Goal: Transaction & Acquisition: Purchase product/service

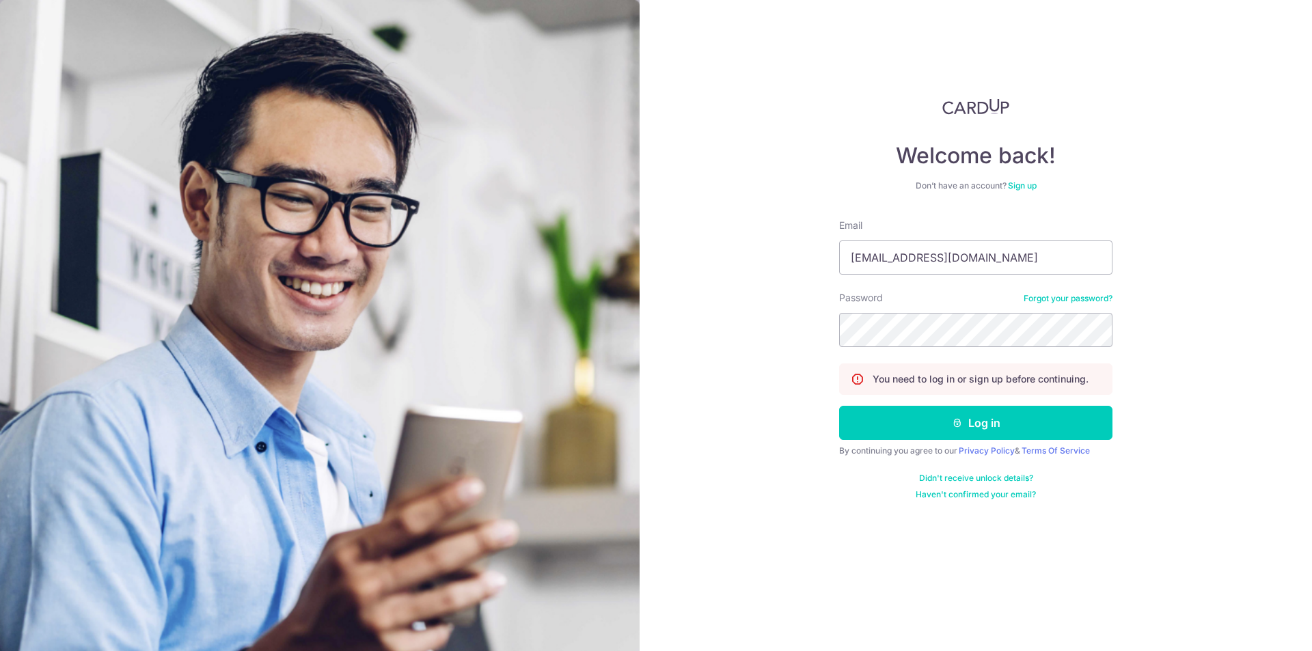
click at [839, 406] on button "Log in" at bounding box center [975, 423] width 273 height 34
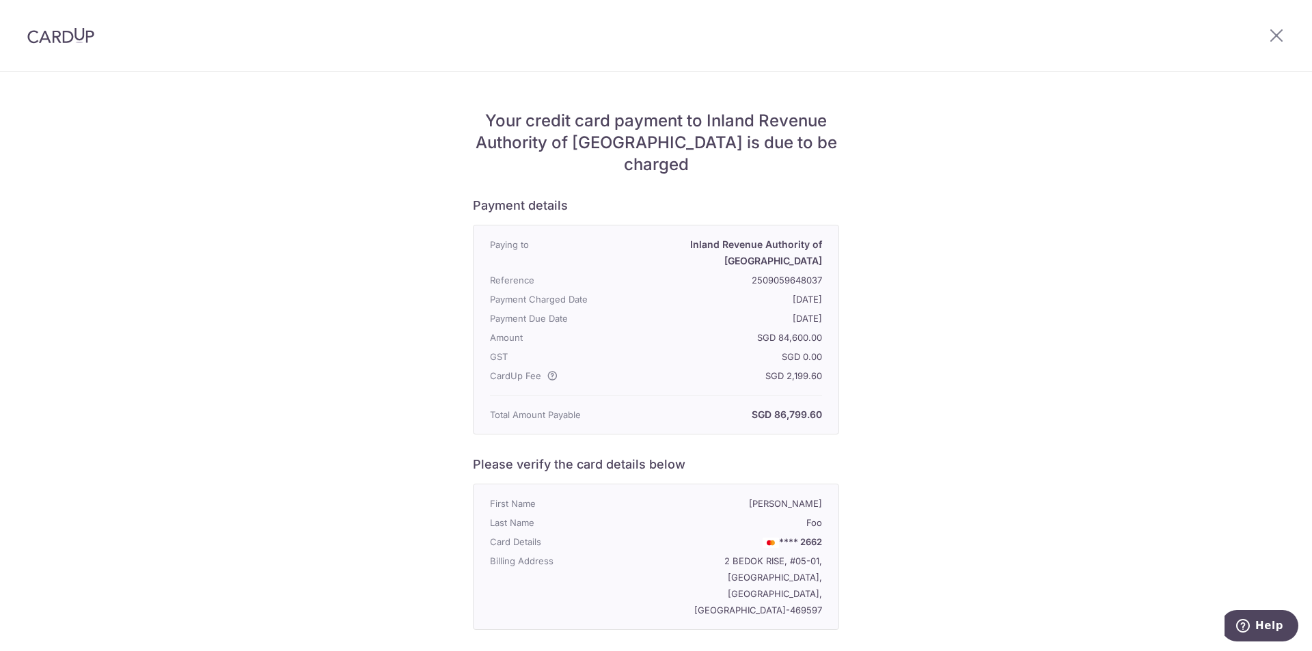
click at [981, 190] on div "Your credit card payment to Inland Revenue Authority of [GEOGRAPHIC_DATA] is du…" at bounding box center [656, 460] width 1312 height 776
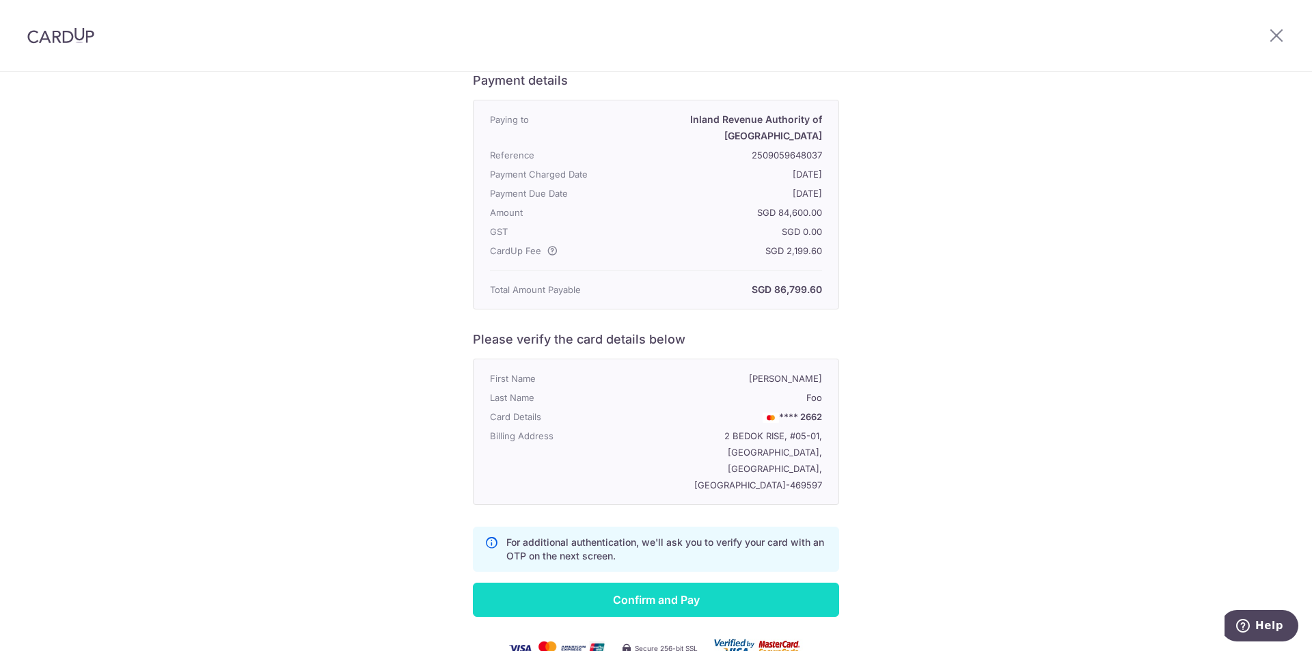
click at [718, 583] on input "Confirm and Pay" at bounding box center [656, 600] width 366 height 34
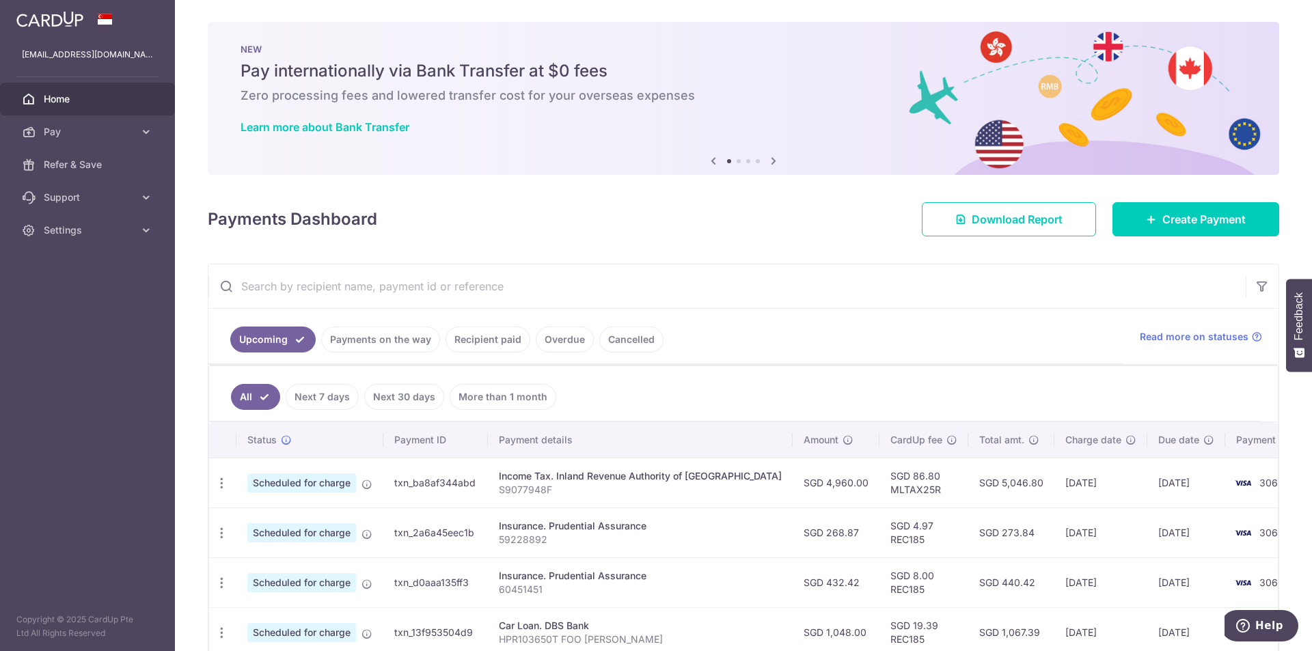
scroll to position [273, 0]
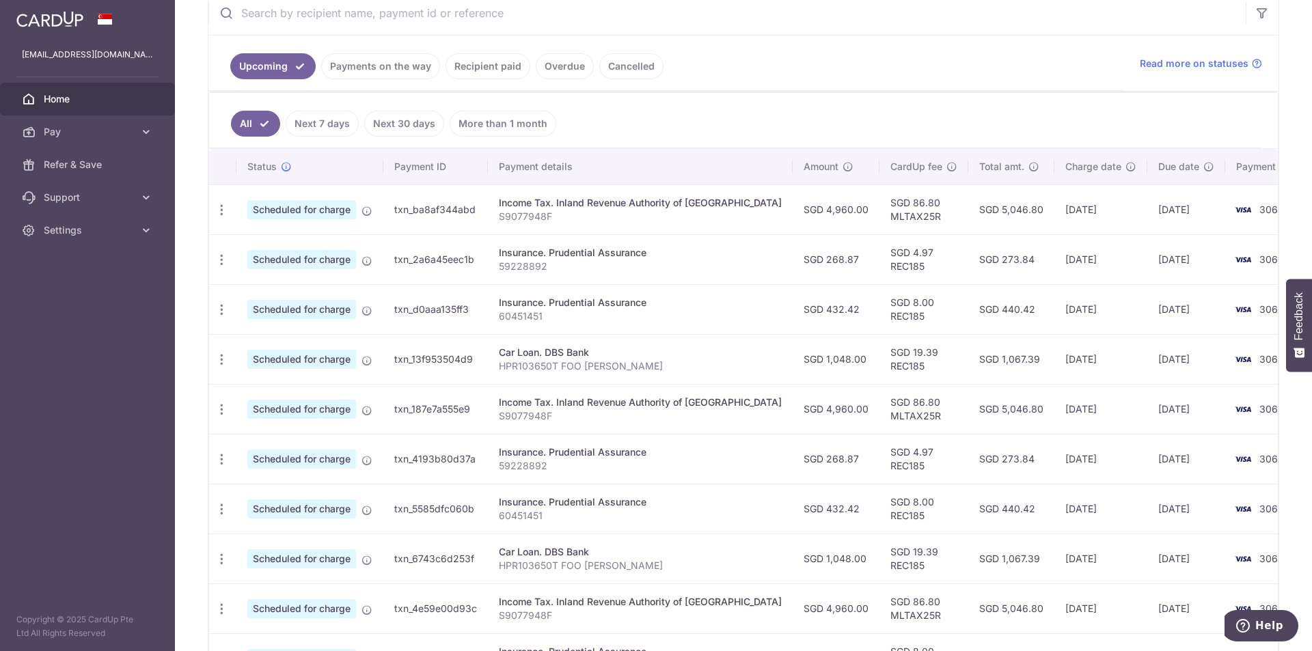
click at [297, 127] on link "Next 7 days" at bounding box center [322, 124] width 73 height 26
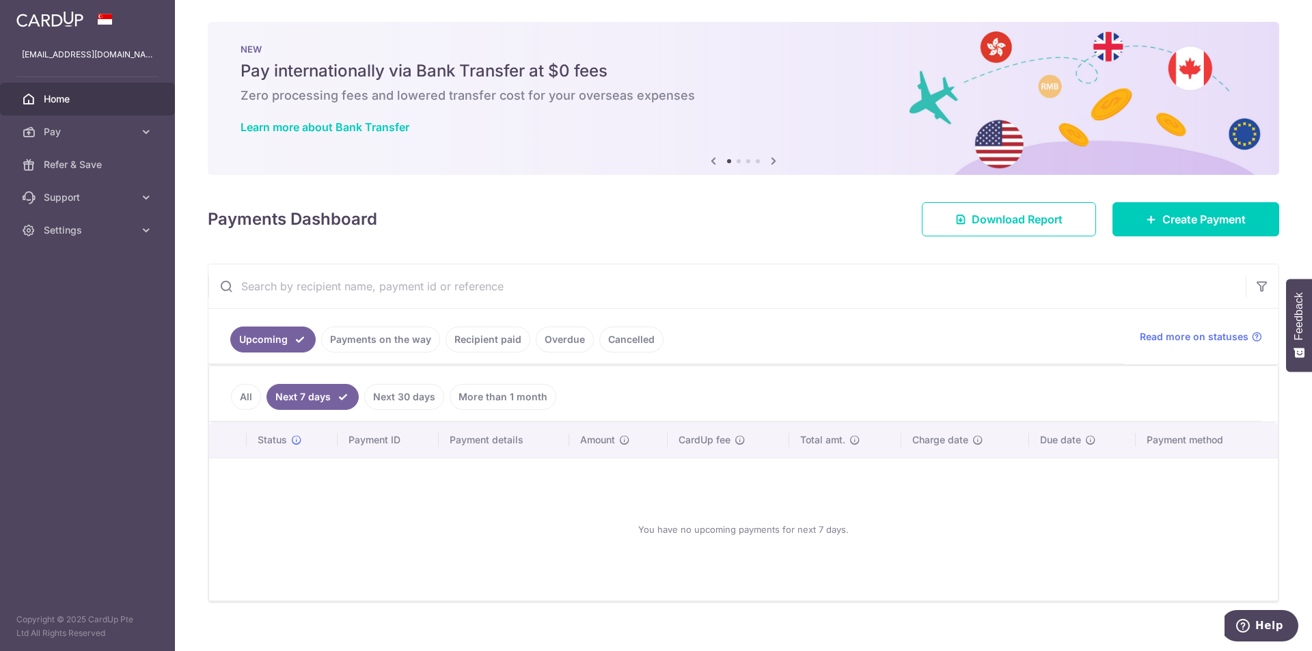
click at [389, 344] on link "Payments on the way" at bounding box center [380, 340] width 119 height 26
